Goal: Use online tool/utility: Use online tool/utility

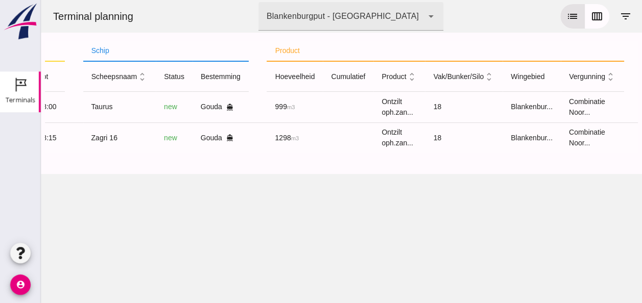
scroll to position [0, 259]
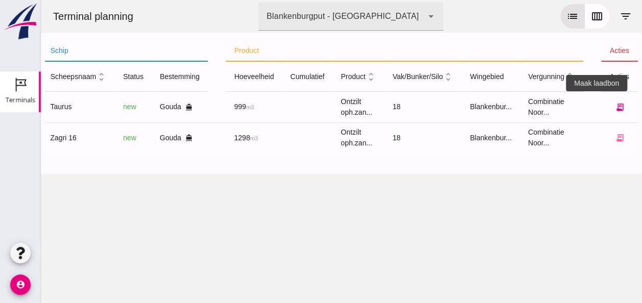
click at [615, 104] on icon "receipt_long" at bounding box center [619, 107] width 9 height 9
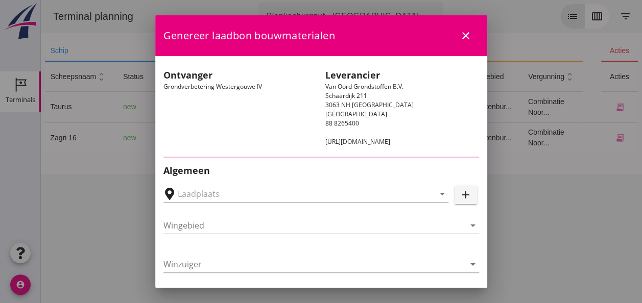
type input "Loswal Fa. J. Bos&Zonen, [GEOGRAPHIC_DATA]"
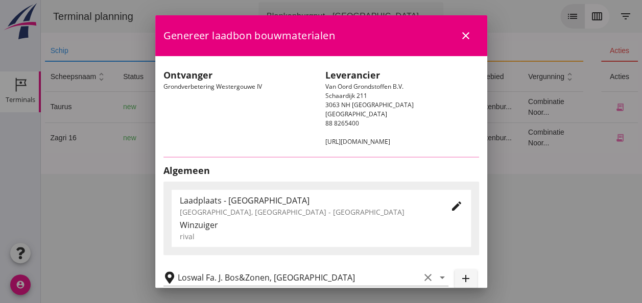
type input "Taurus"
type input "Rianne"
type input "999"
type input "Ontzilt oph.zand [75] (6120)"
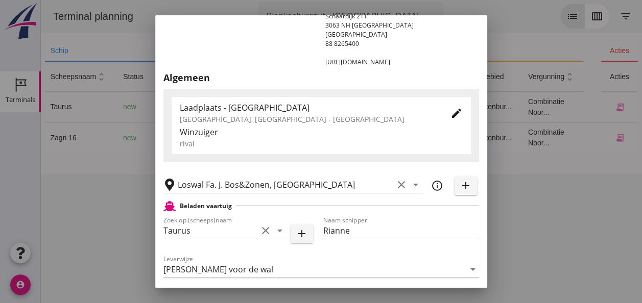
scroll to position [204, 0]
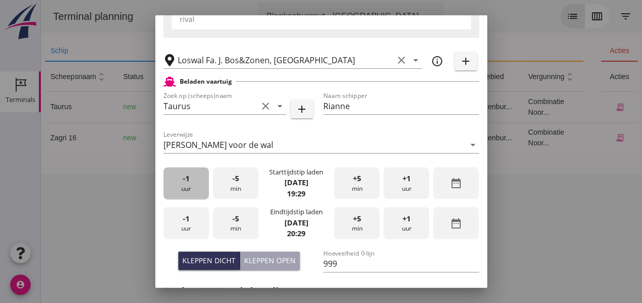
click at [186, 189] on div "-1 uur" at bounding box center [185, 183] width 45 height 32
click at [358, 181] on div "+5 min" at bounding box center [356, 183] width 45 height 32
click at [187, 225] on div "-1 uur" at bounding box center [185, 223] width 45 height 32
click at [233, 220] on span "-5" at bounding box center [235, 218] width 7 height 11
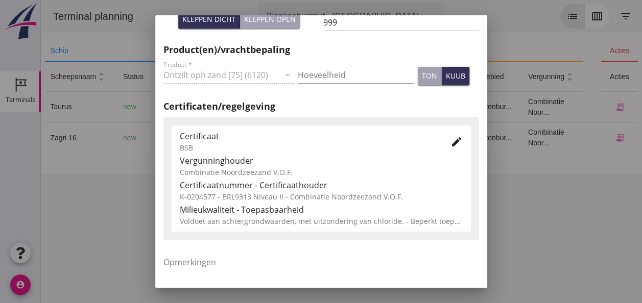
scroll to position [460, 0]
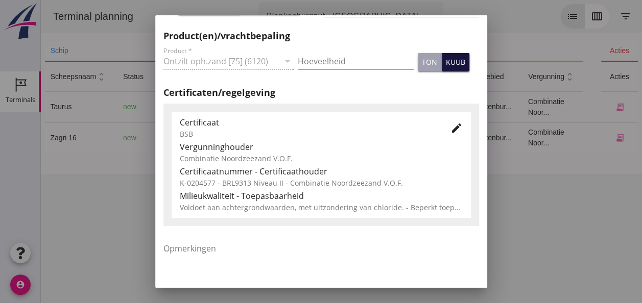
click at [446, 63] on div "kuub" at bounding box center [455, 62] width 19 height 11
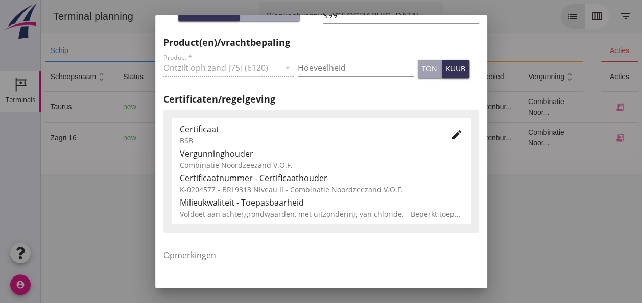
scroll to position [317, 0]
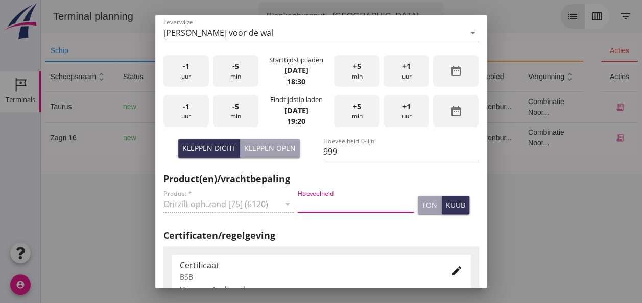
click at [314, 203] on input "Hoeveelheid" at bounding box center [356, 204] width 116 height 16
type input "999"
click at [453, 207] on div "kuub" at bounding box center [455, 205] width 19 height 11
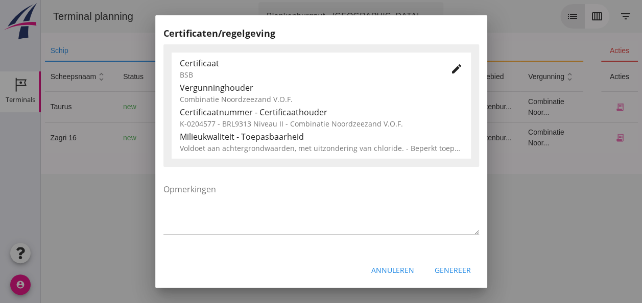
scroll to position [520, 0]
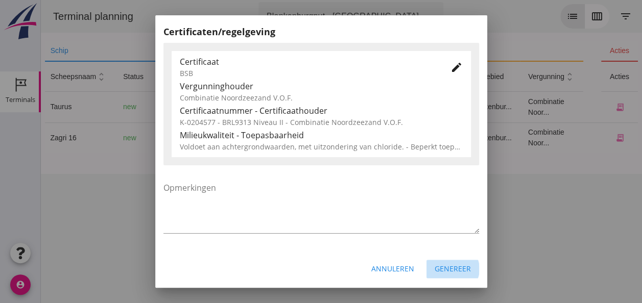
click at [443, 271] on div "Genereer" at bounding box center [453, 268] width 36 height 11
